Goal: Task Accomplishment & Management: Manage account settings

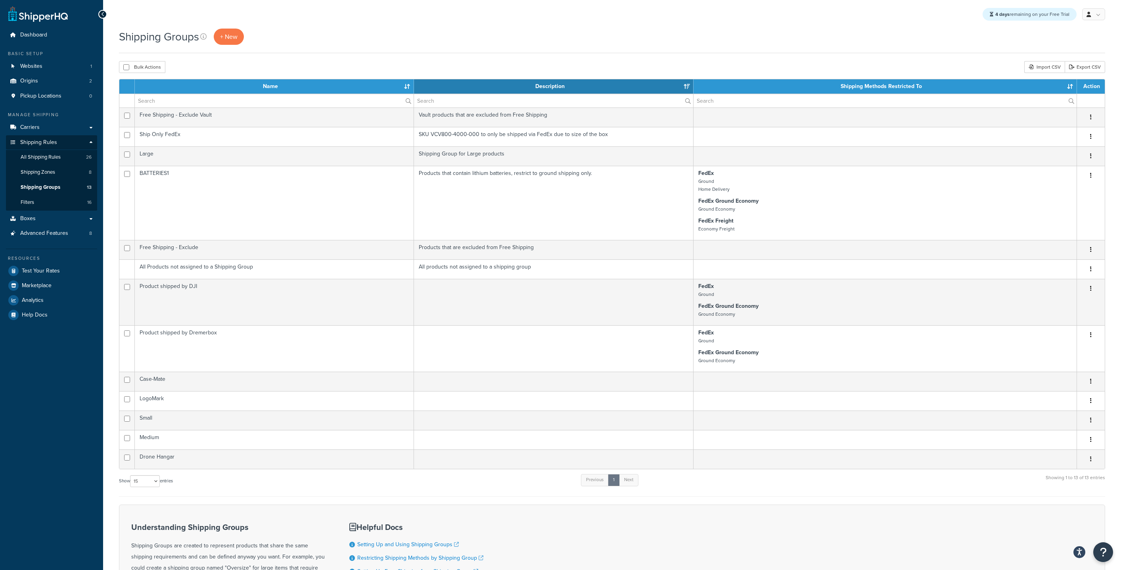
select select "15"
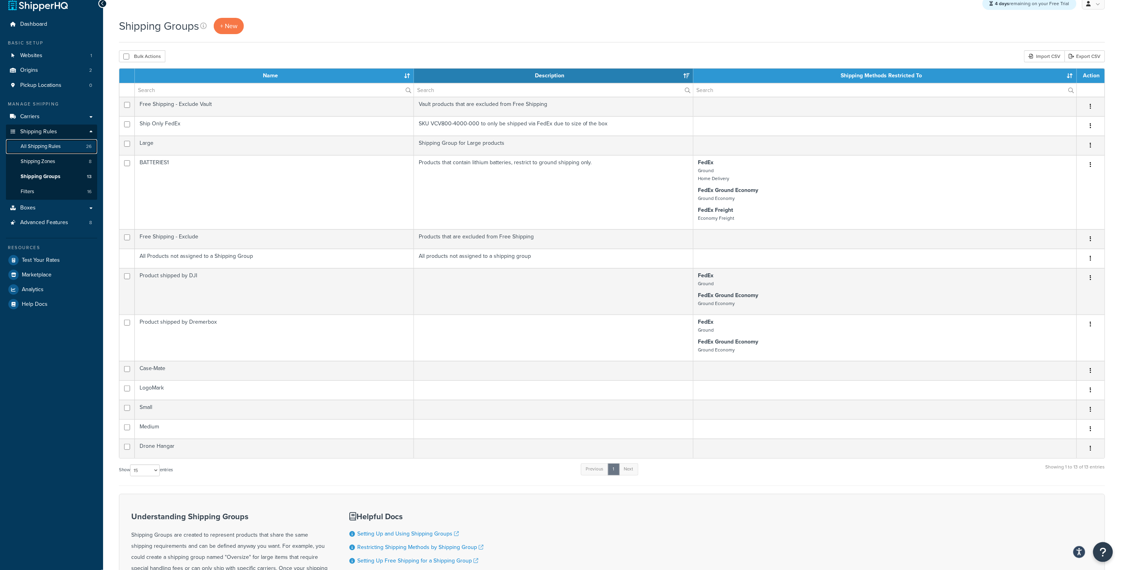
click at [48, 149] on span "All Shipping Rules" at bounding box center [41, 146] width 40 height 7
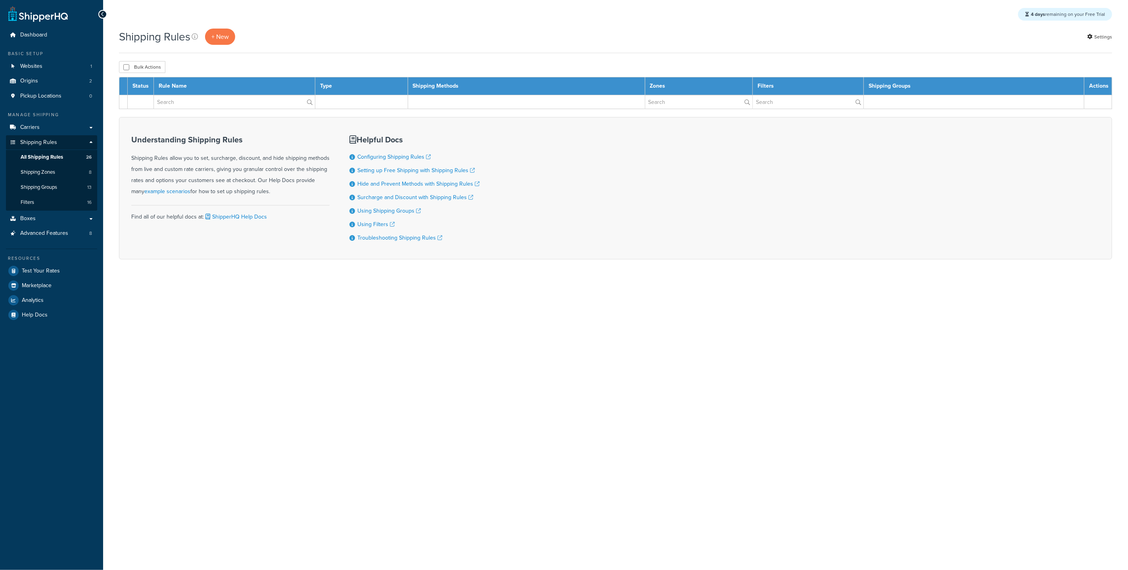
select select "50"
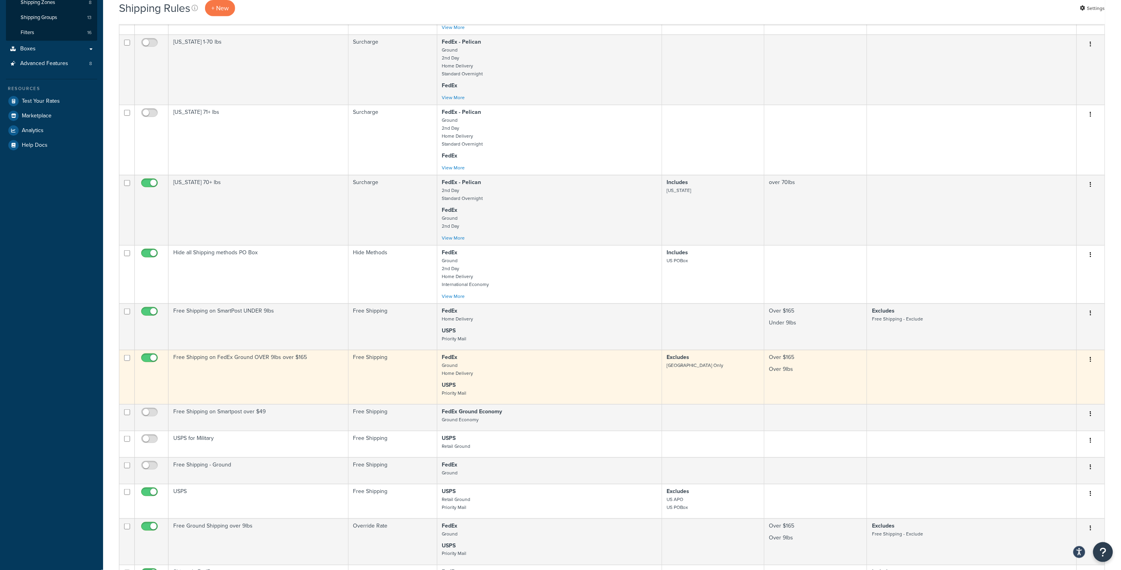
scroll to position [169, 0]
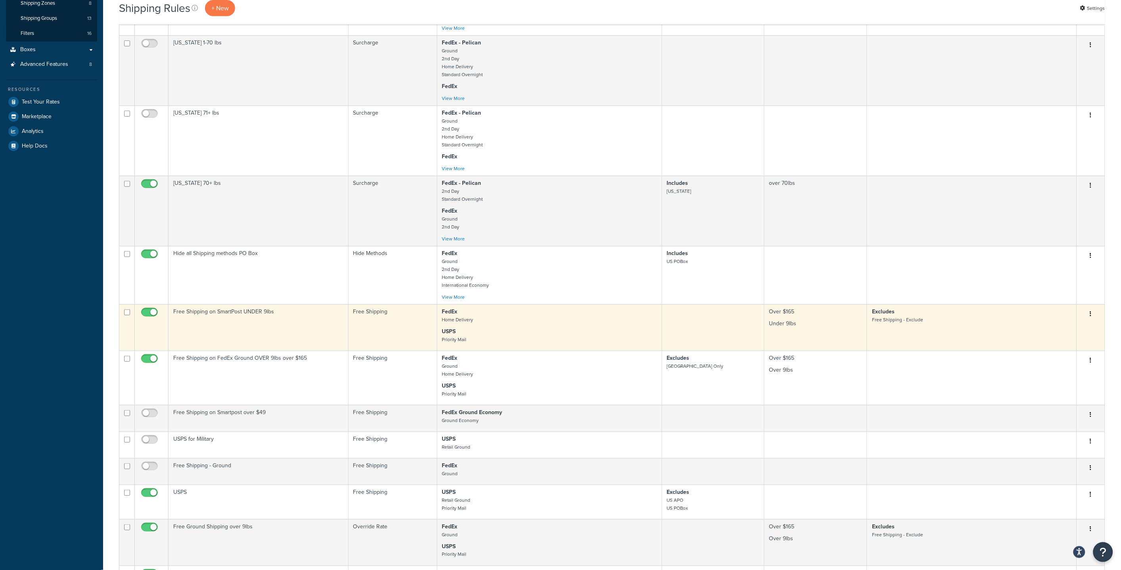
click at [493, 328] on p "USPS Priority Mail" at bounding box center [549, 336] width 215 height 16
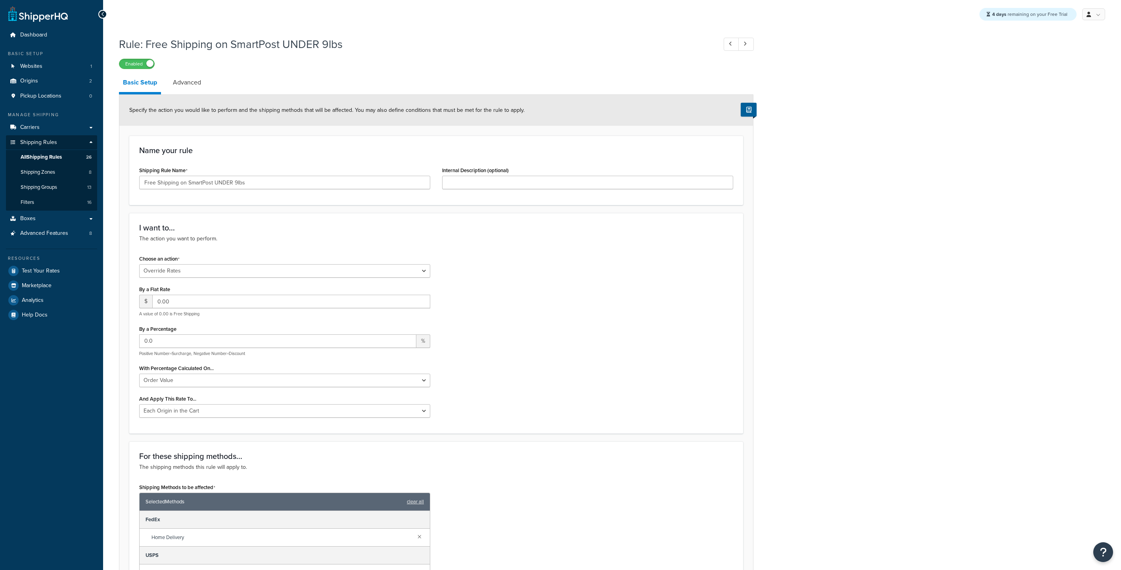
select select "OVERRIDE"
select select "LOCATION"
click at [182, 82] on link "Advanced" at bounding box center [187, 82] width 36 height 19
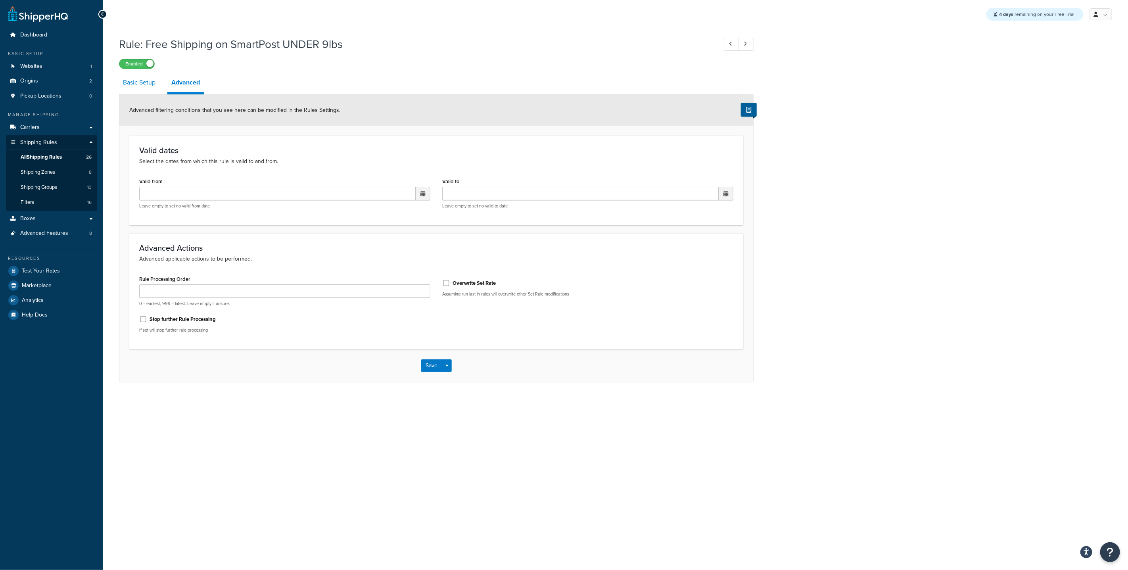
click at [125, 82] on link "Basic Setup" at bounding box center [139, 82] width 40 height 19
select select "OVERRIDE"
select select "LOCATION"
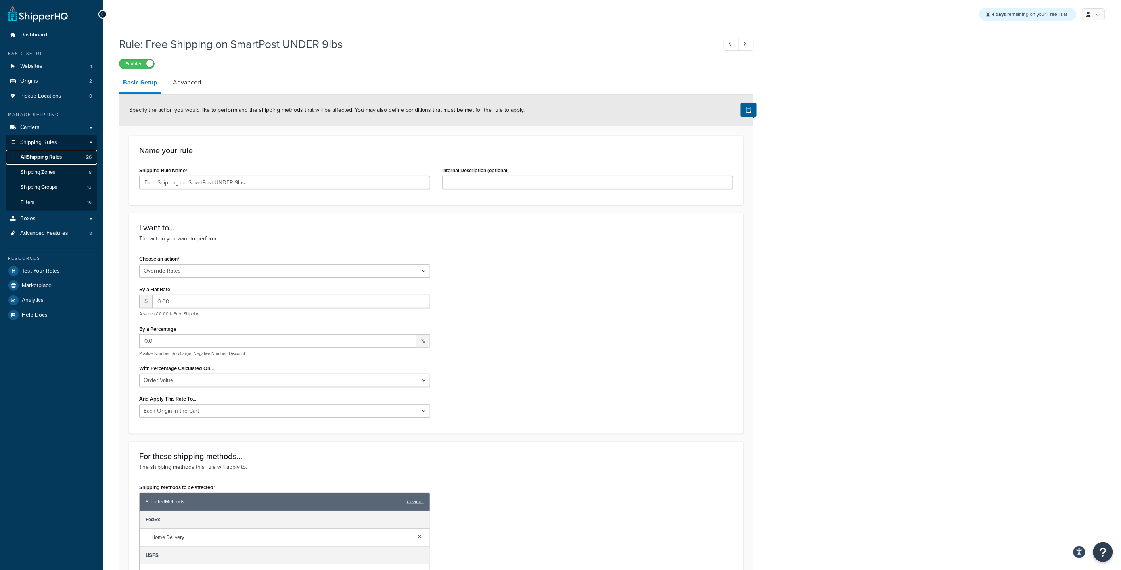
click at [54, 154] on span "All Shipping Rules" at bounding box center [41, 157] width 41 height 7
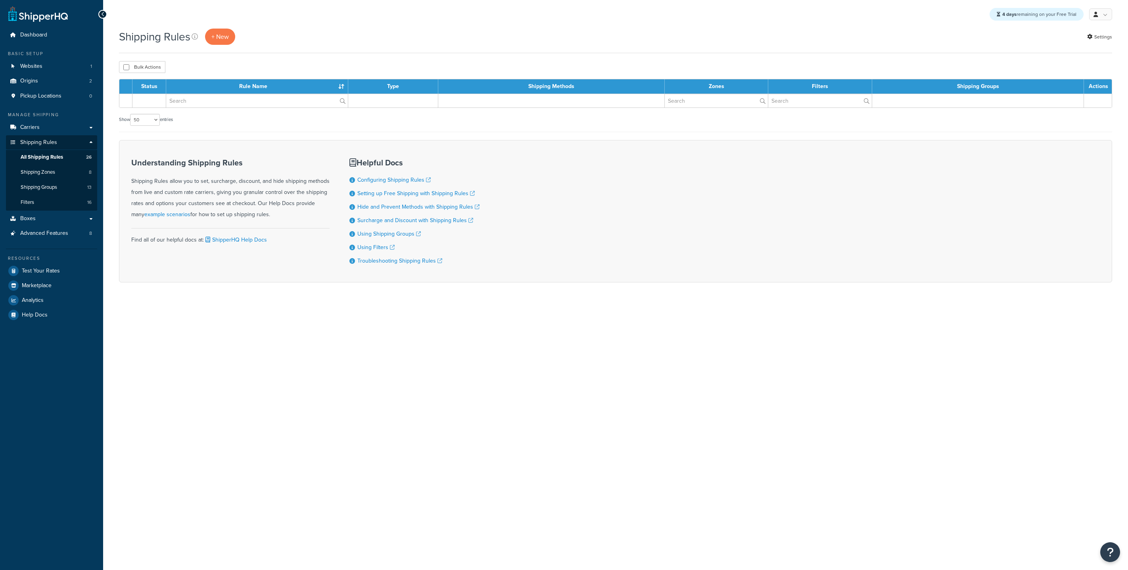
select select "50"
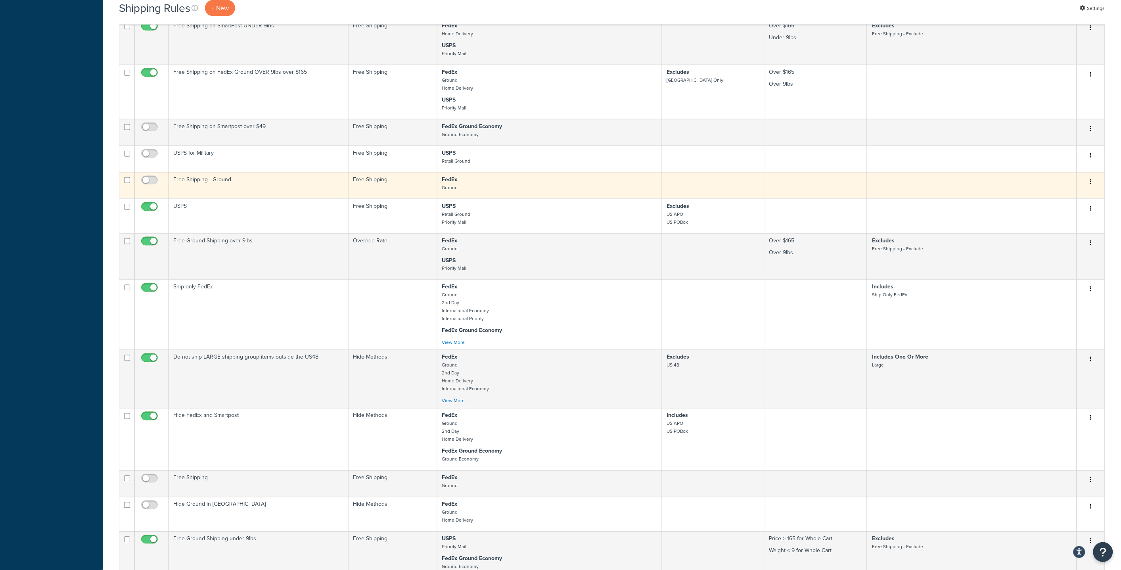
scroll to position [523, 0]
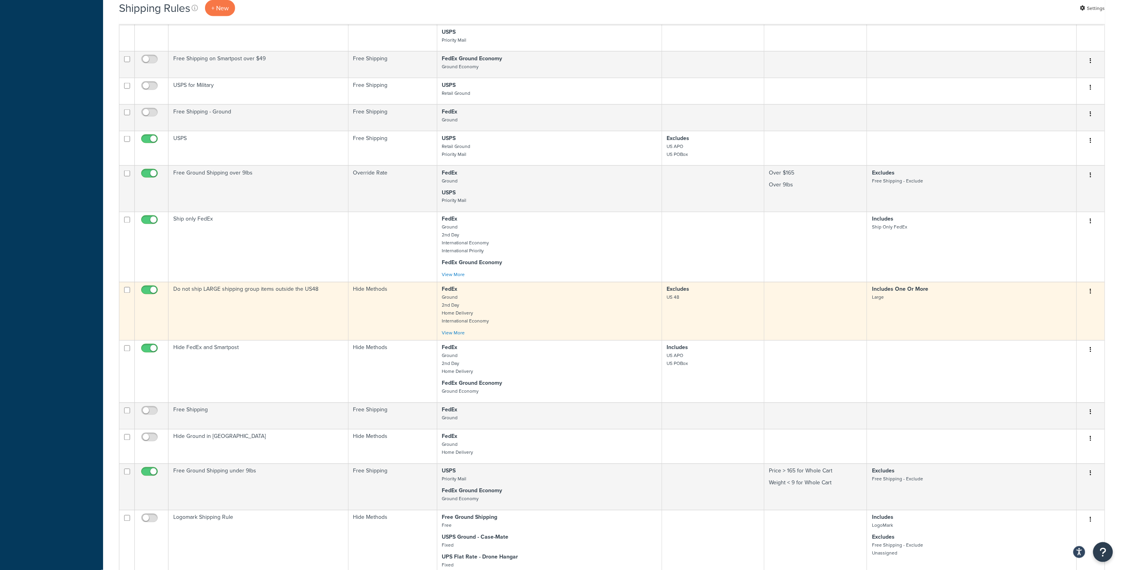
click at [492, 300] on p "FedEx Ground 2nd Day Home Delivery International Economy" at bounding box center [549, 306] width 215 height 40
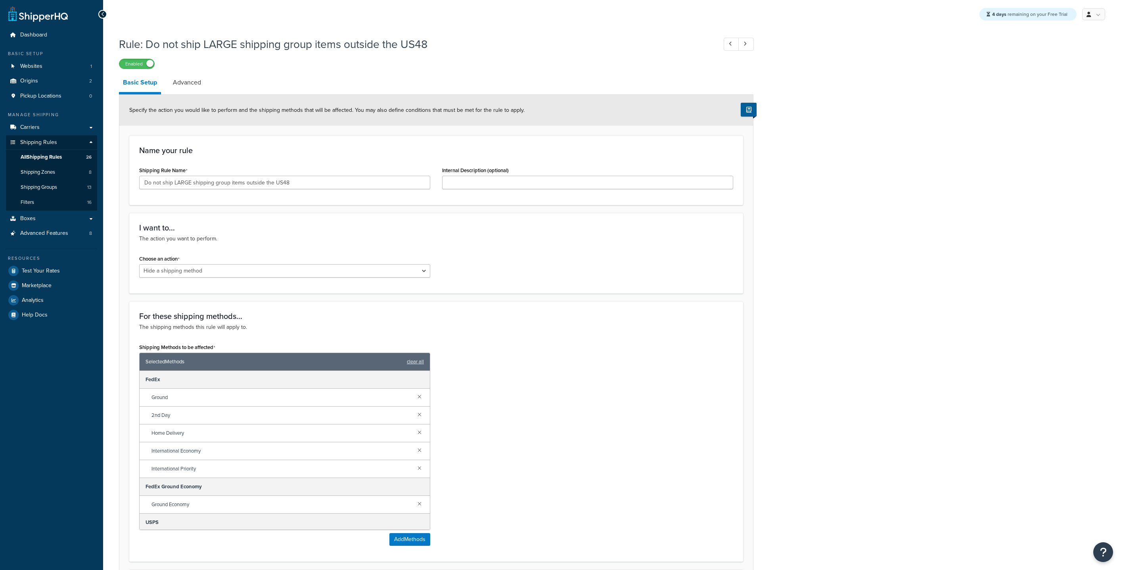
select select "HIDE"
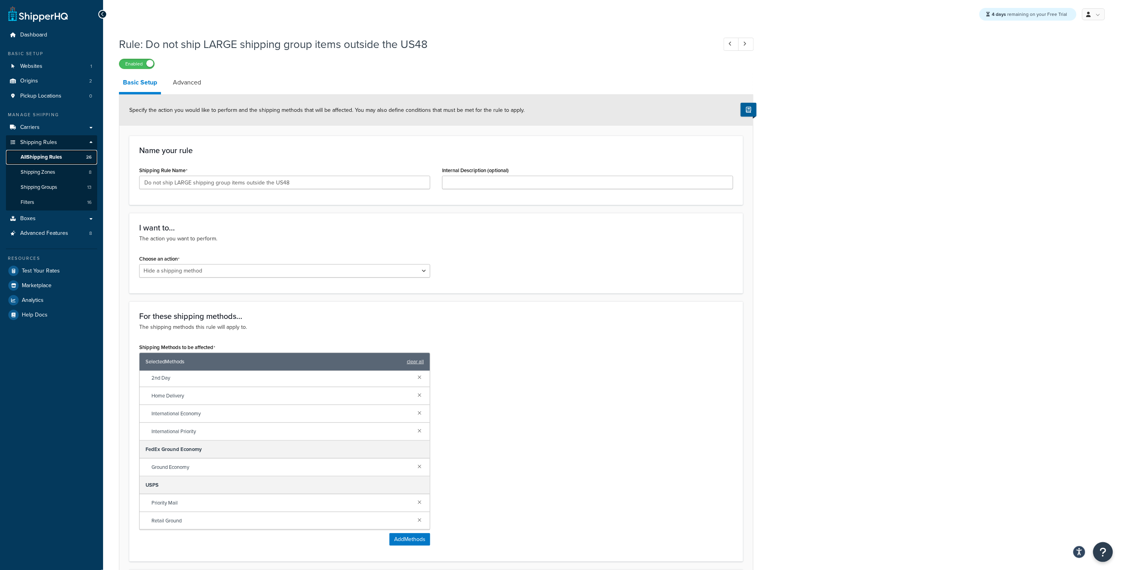
click at [65, 153] on link "All Shipping Rules 26" at bounding box center [51, 157] width 91 height 15
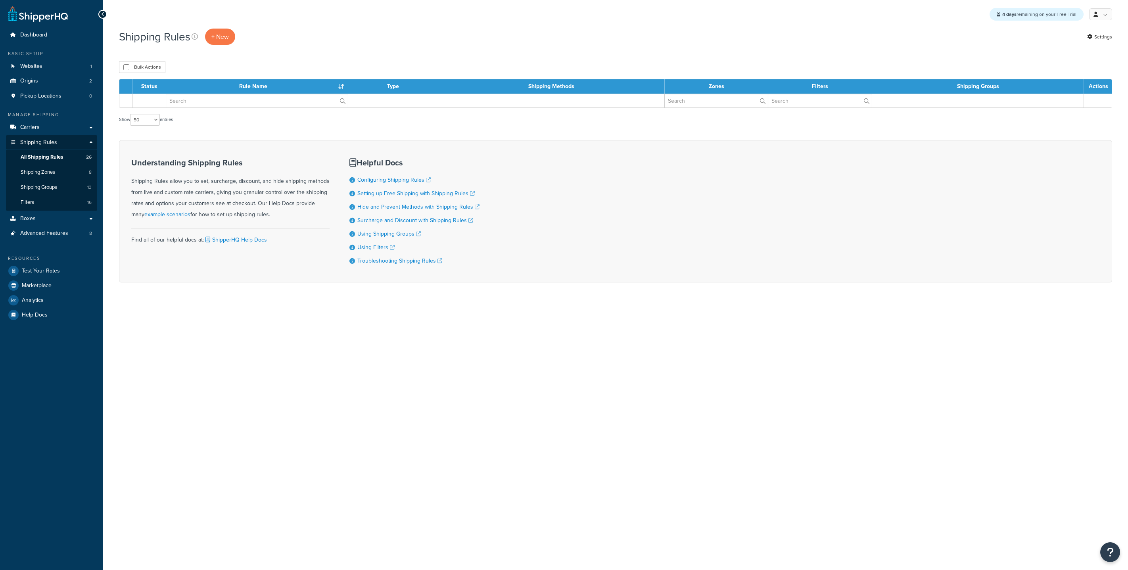
select select "50"
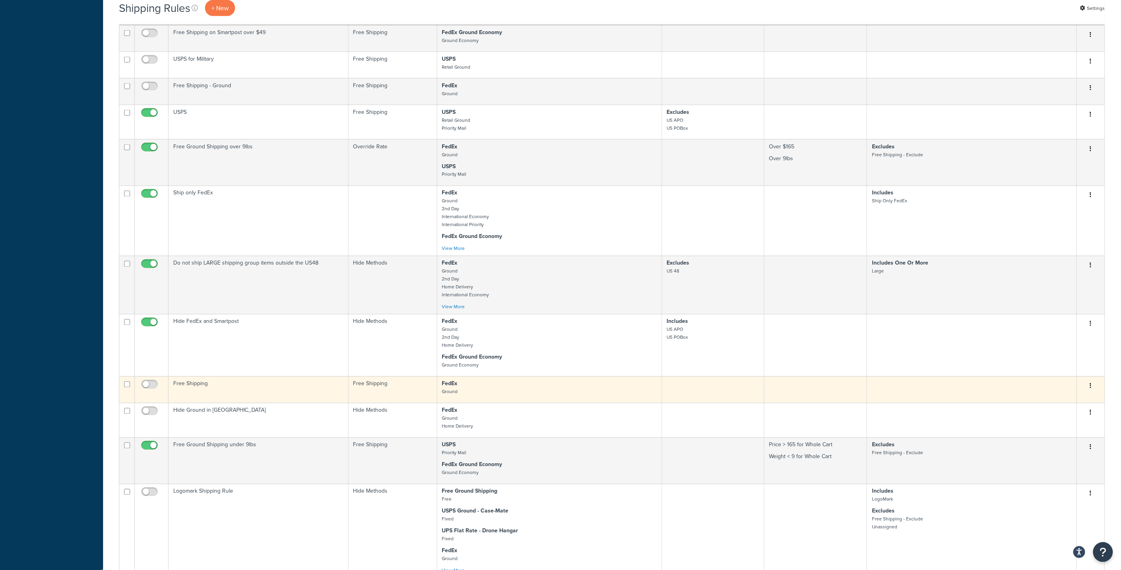
scroll to position [550, 0]
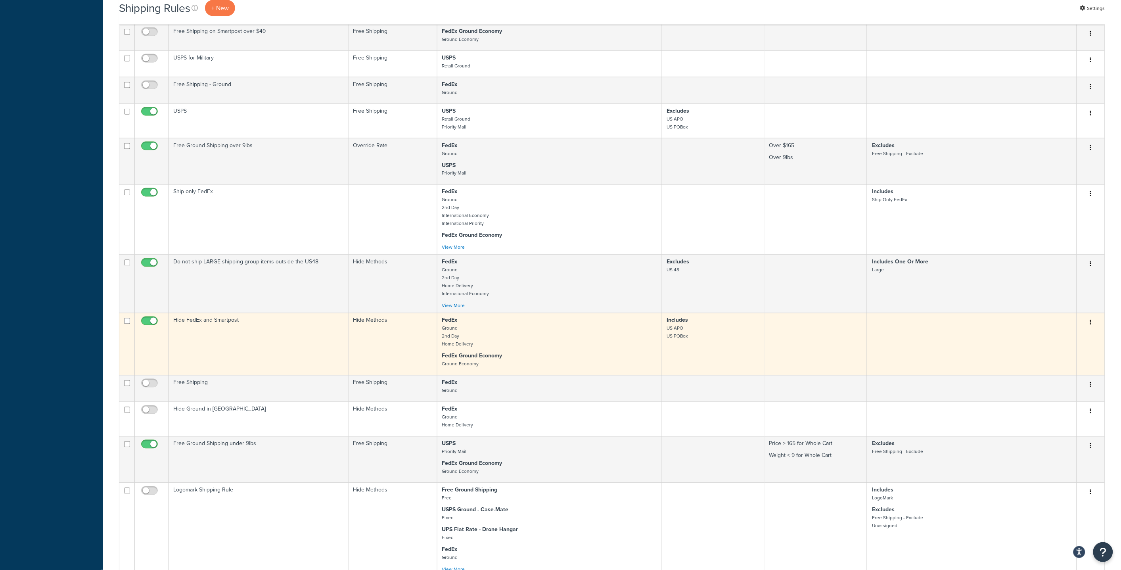
click at [484, 359] on strong "FedEx Ground Economy" at bounding box center [472, 356] width 60 height 8
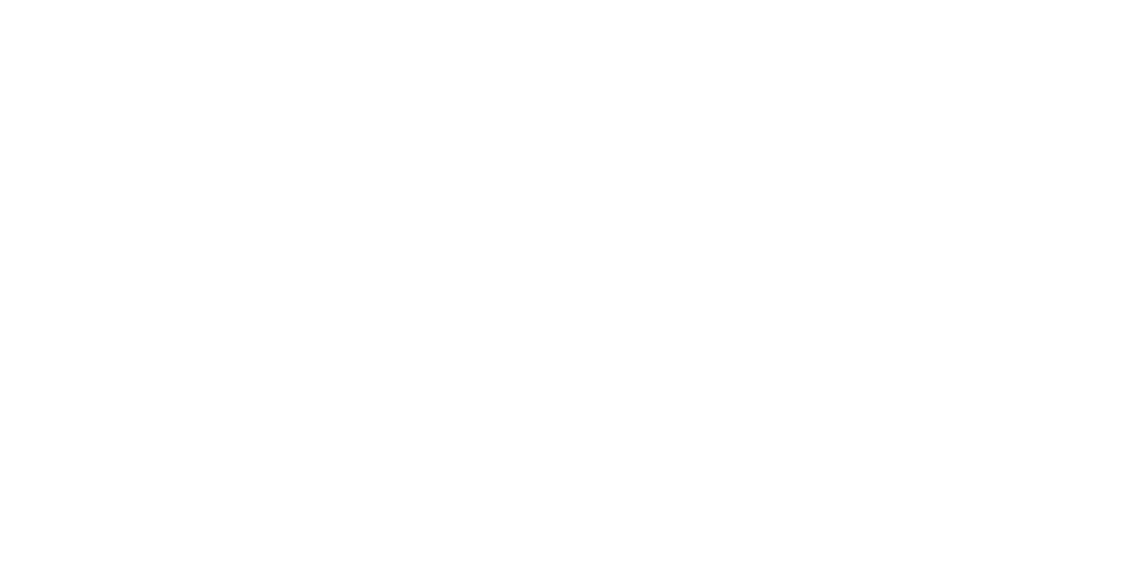
select select "HIDE"
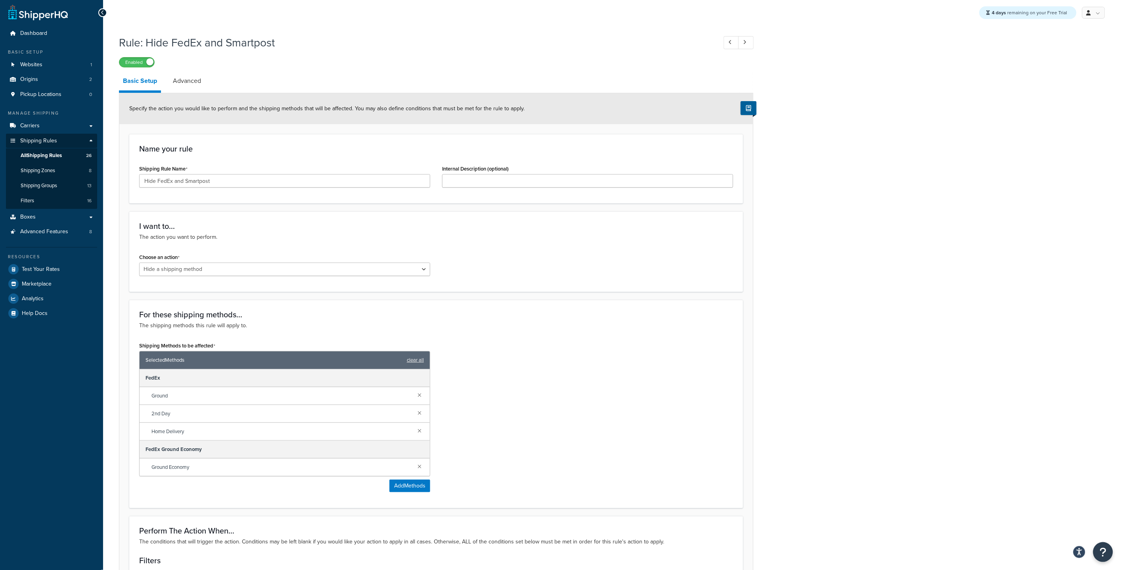
scroll to position [7, 0]
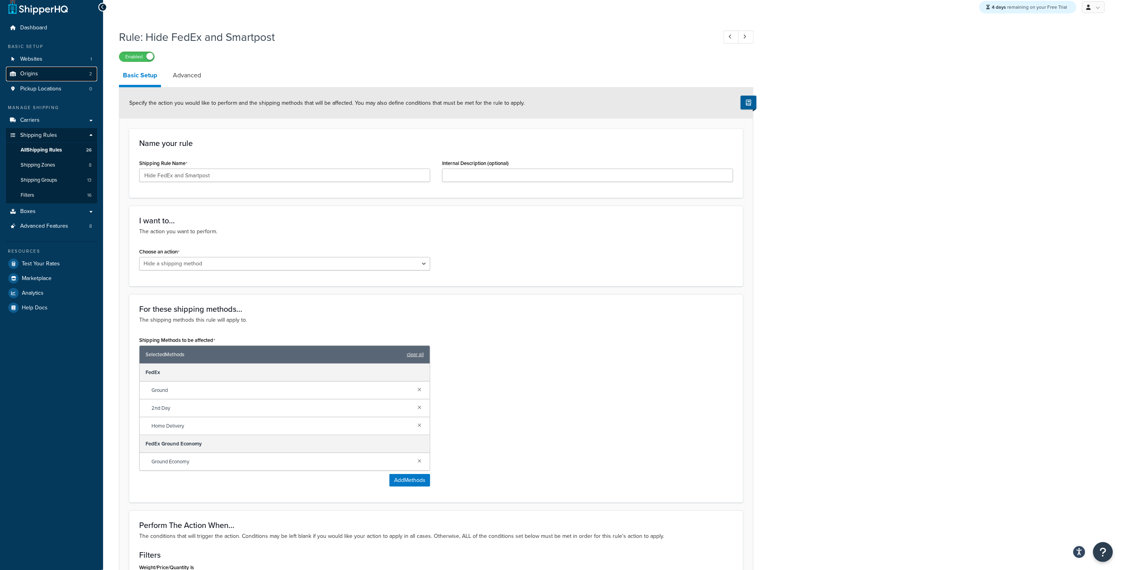
click at [55, 71] on link "Origins 2" at bounding box center [51, 74] width 91 height 15
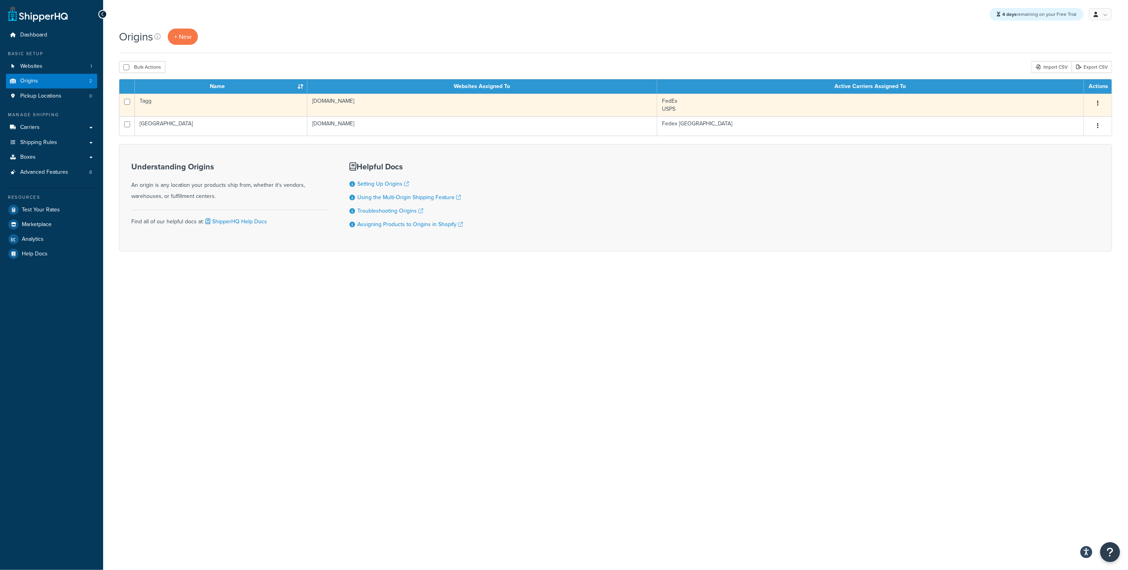
click at [256, 103] on td "Tagg" at bounding box center [221, 105] width 173 height 23
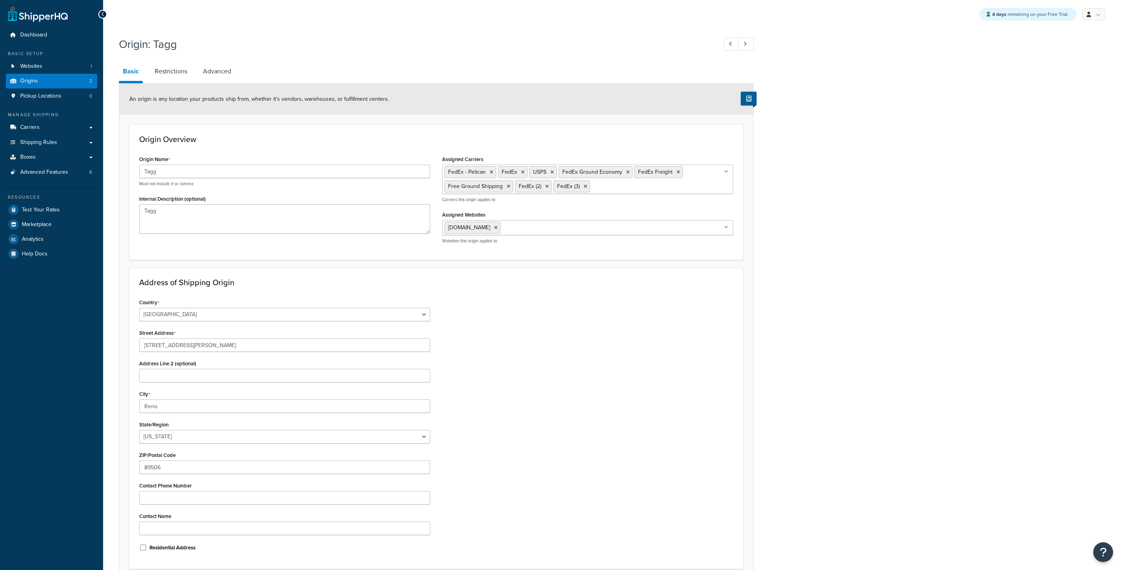
select select "28"
click at [694, 189] on ul "FedEx - Pelican FedEx USPS FedEx Ground Economy FedEx Freight Free Ground Shipp…" at bounding box center [587, 179] width 291 height 29
click at [629, 374] on div "Country United States United Kingdom Afghanistan Åland Islands Albania Algeria …" at bounding box center [436, 428] width 606 height 262
click at [1096, 16] on link at bounding box center [1093, 14] width 23 height 12
click at [1063, 98] on link "Logout" at bounding box center [1069, 94] width 71 height 16
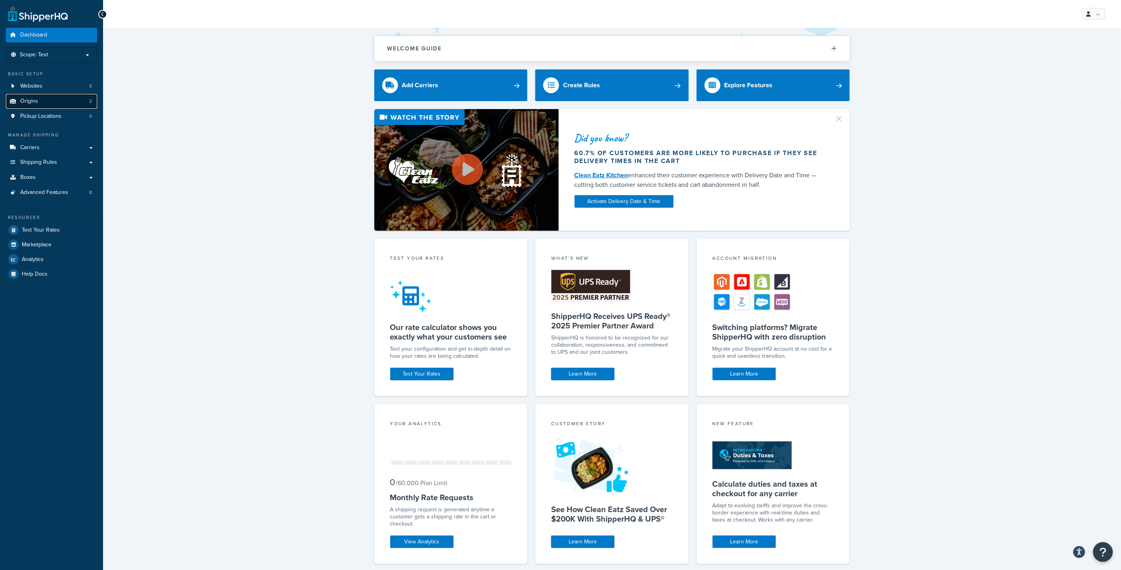
click at [41, 104] on link "Origins 2" at bounding box center [51, 101] width 91 height 15
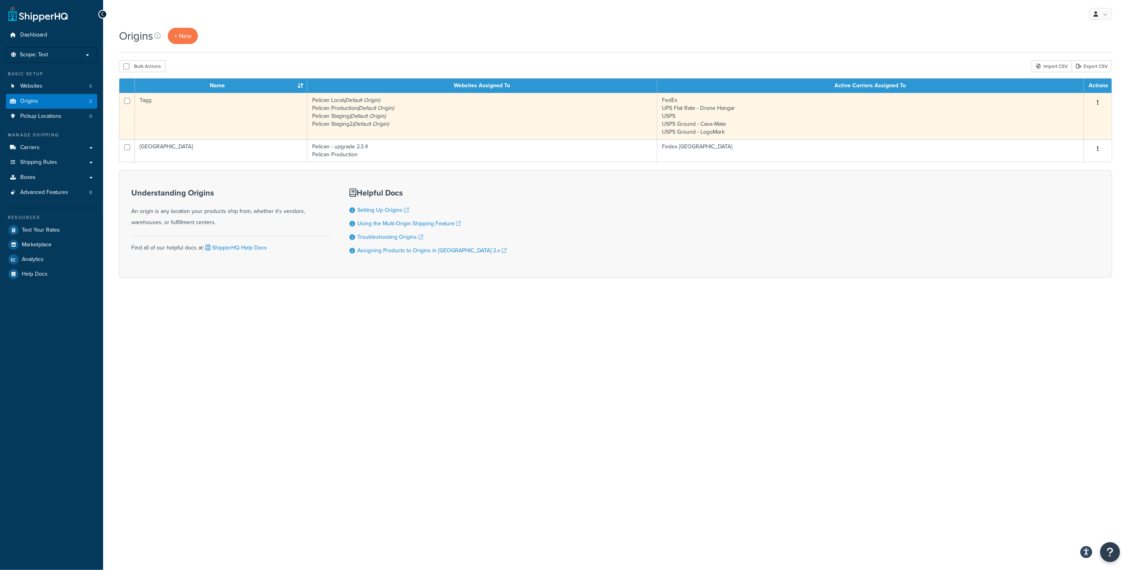
click at [250, 116] on td "Tagg" at bounding box center [221, 116] width 173 height 46
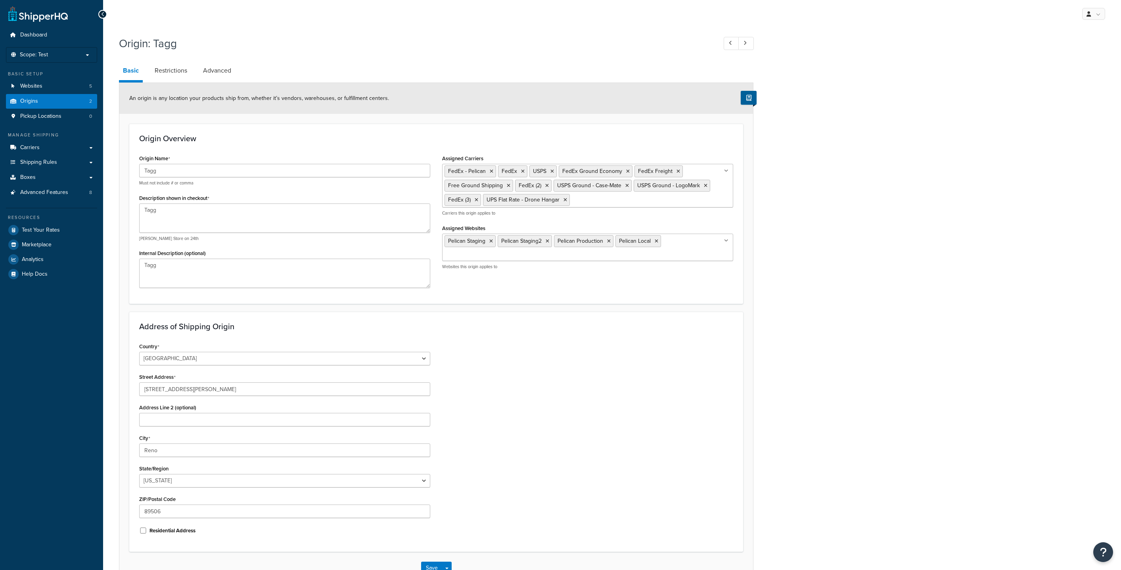
select select "28"
click at [41, 149] on link "Carriers" at bounding box center [51, 147] width 91 height 15
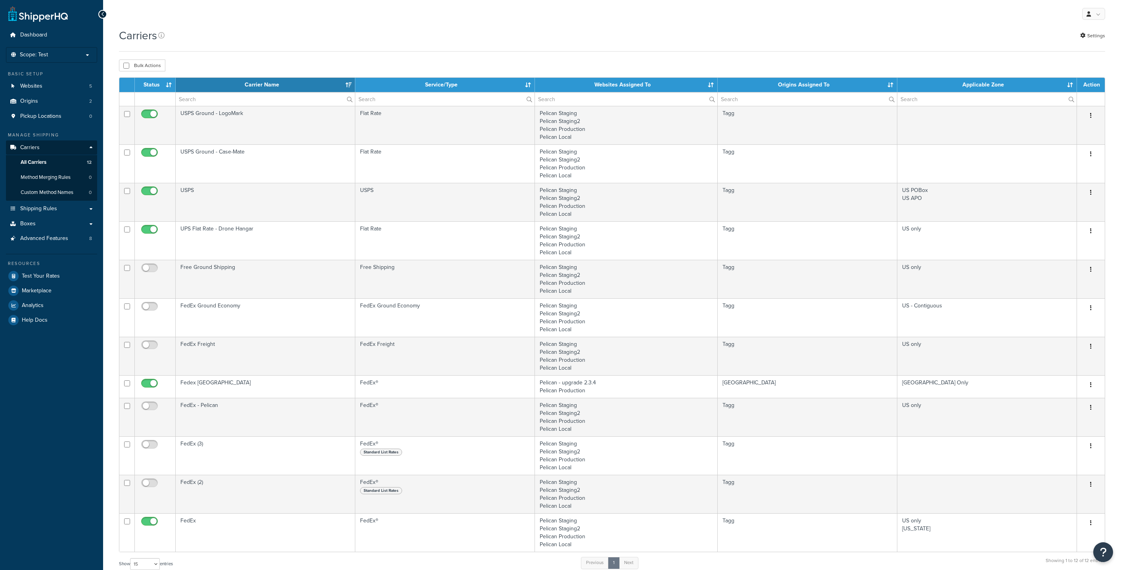
select select "15"
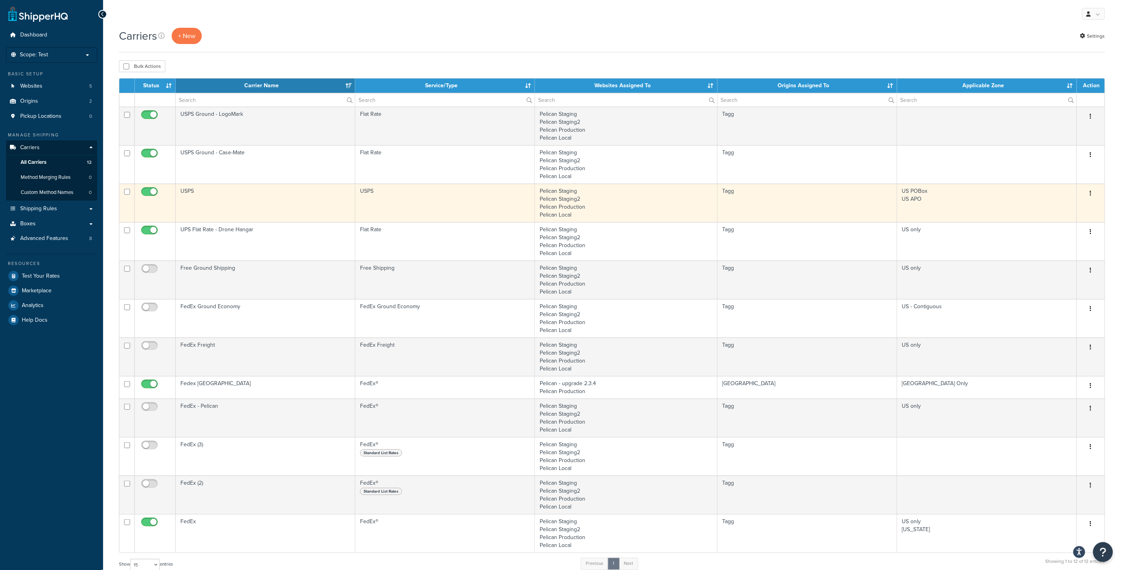
click at [791, 201] on td "Tagg" at bounding box center [808, 203] width 180 height 38
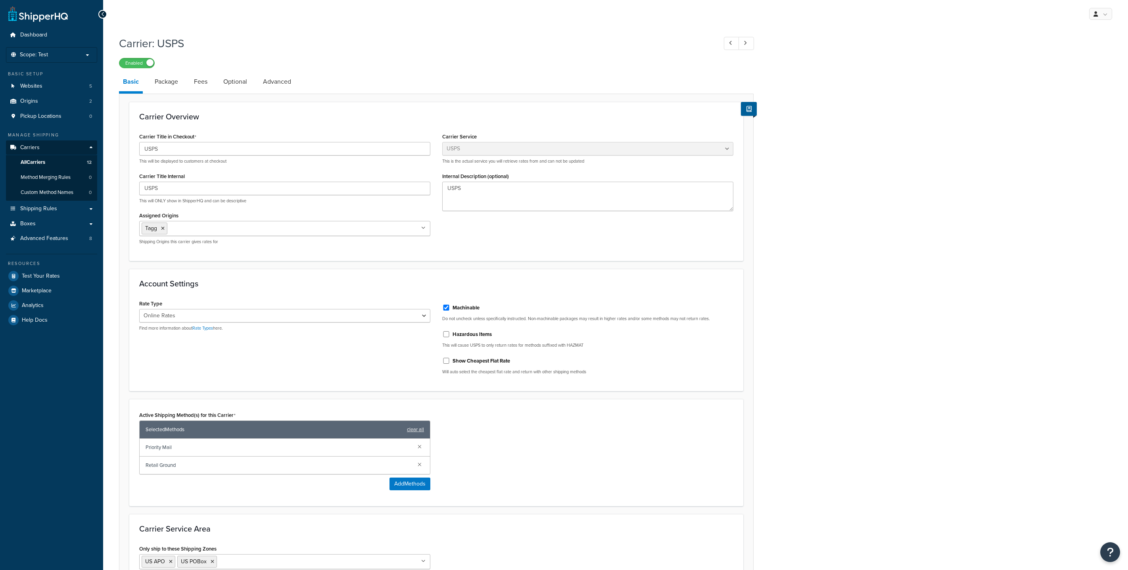
select select "usps"
select select "ONLINE"
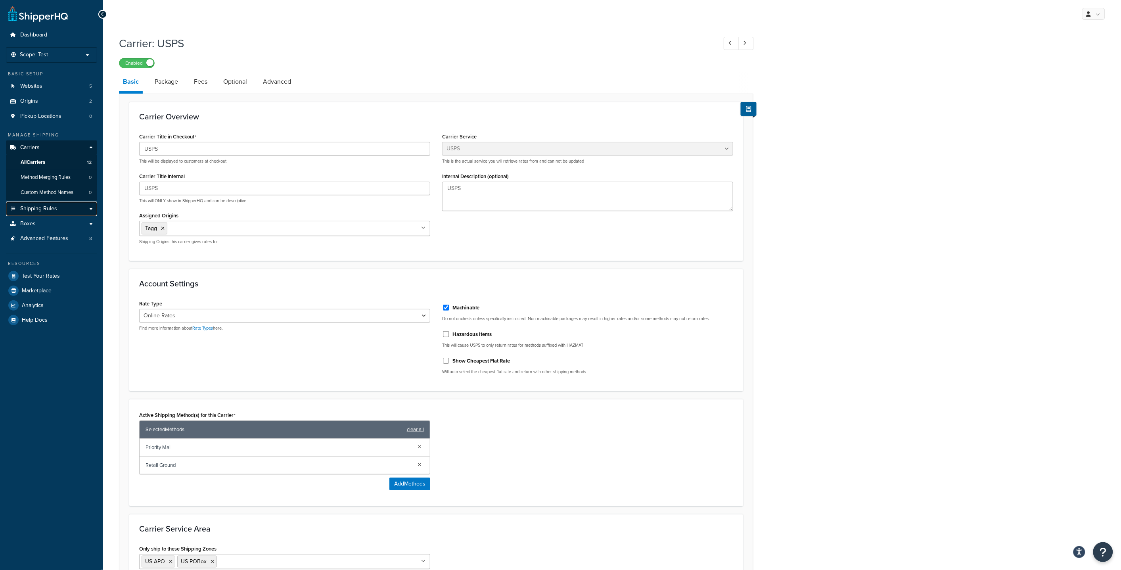
click at [49, 209] on span "Shipping Rules" at bounding box center [38, 208] width 37 height 7
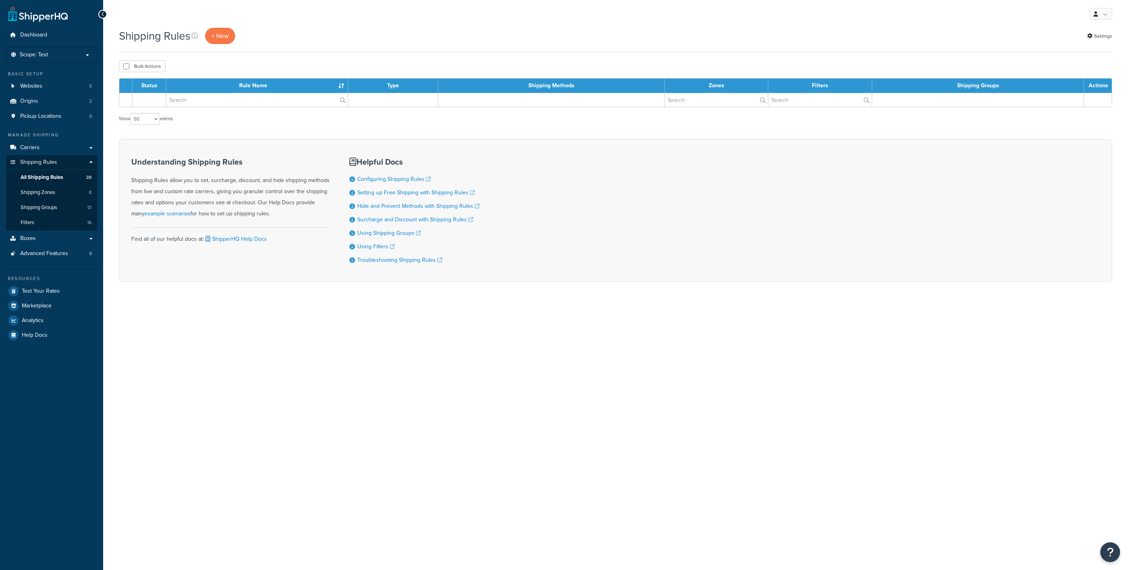
select select "50"
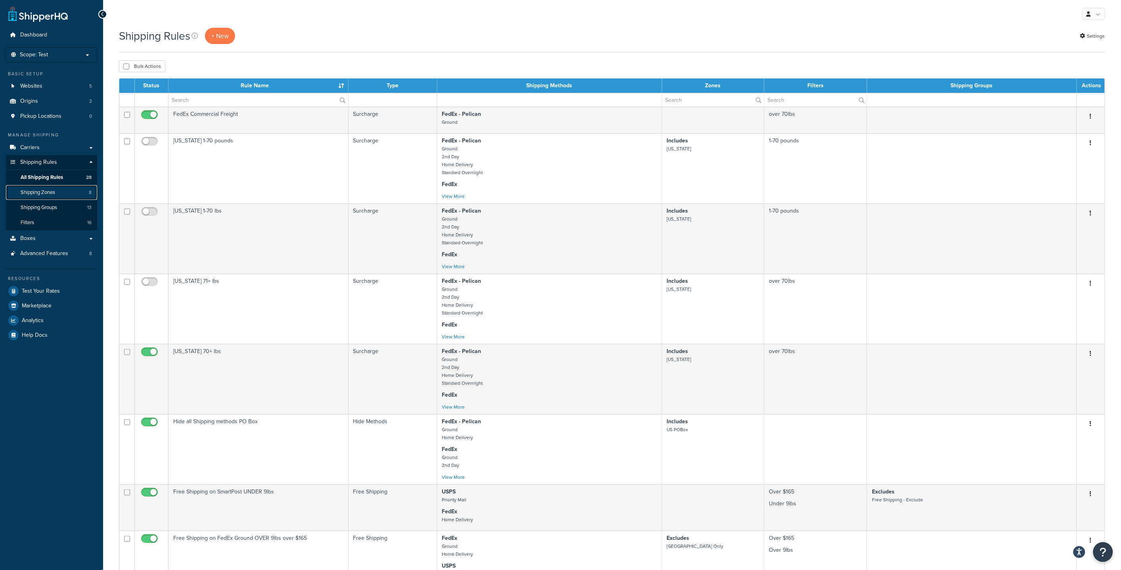
click at [40, 193] on span "Shipping Zones" at bounding box center [38, 192] width 35 height 7
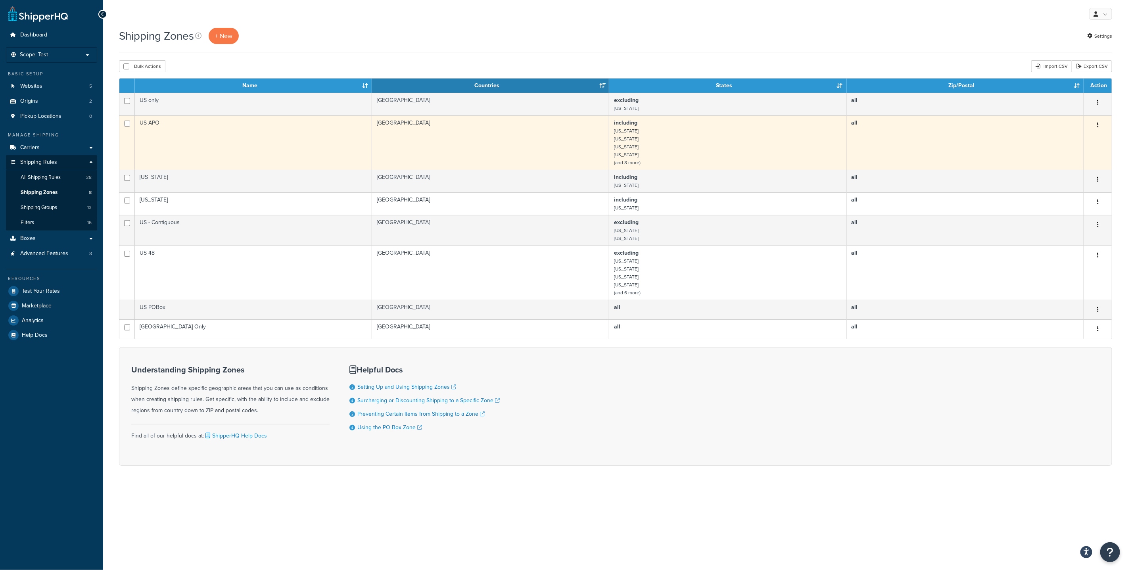
click at [222, 148] on td "US APO" at bounding box center [253, 142] width 237 height 54
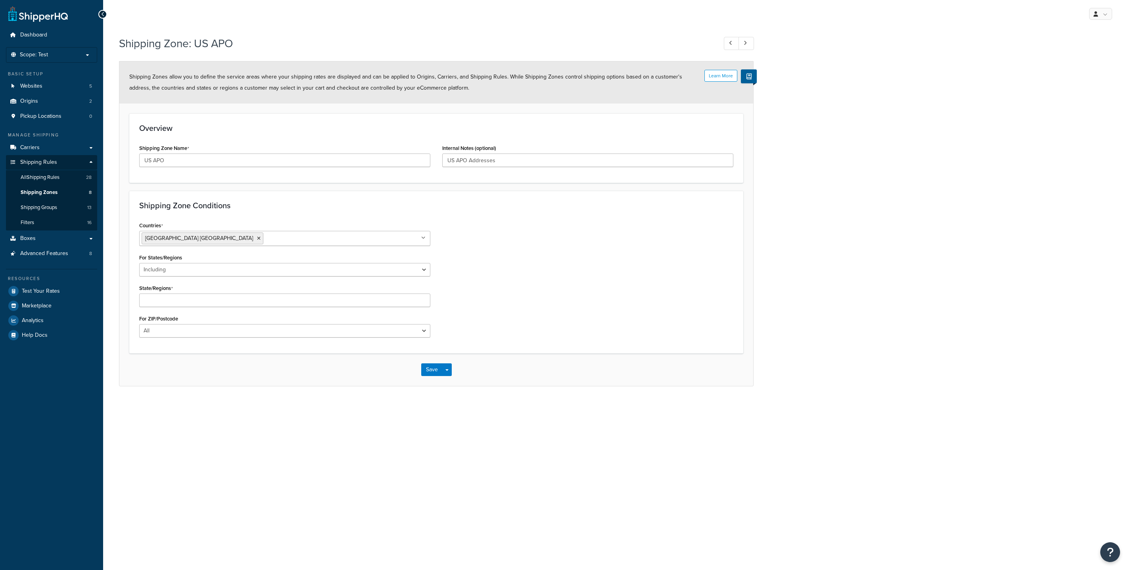
select select "including"
